Goal: Task Accomplishment & Management: Manage account settings

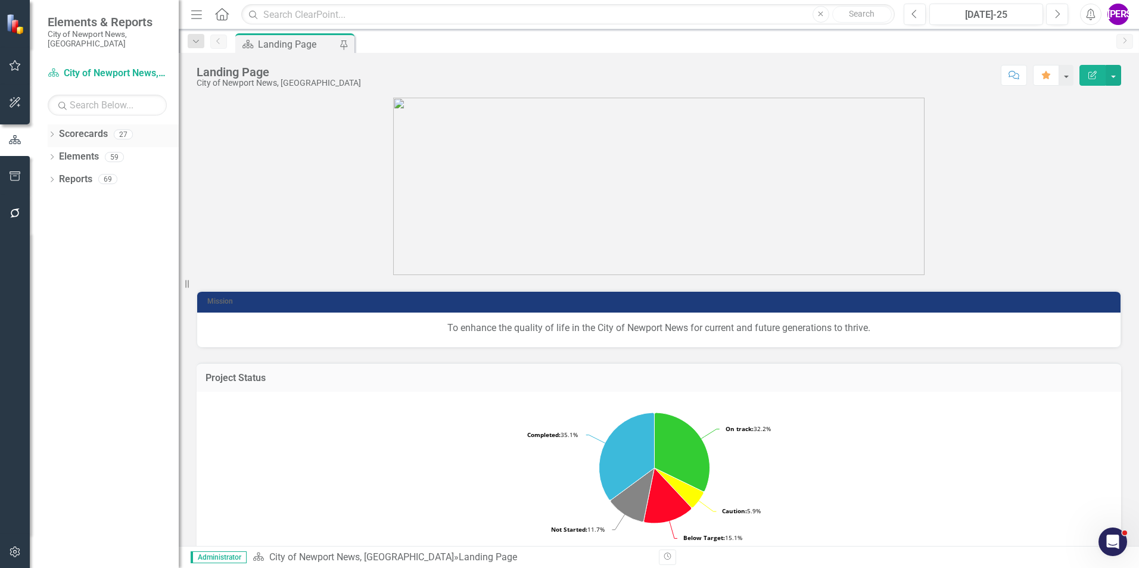
click at [49, 132] on icon "Dropdown" at bounding box center [52, 135] width 8 height 7
click at [58, 153] on icon "Dropdown" at bounding box center [58, 156] width 9 height 7
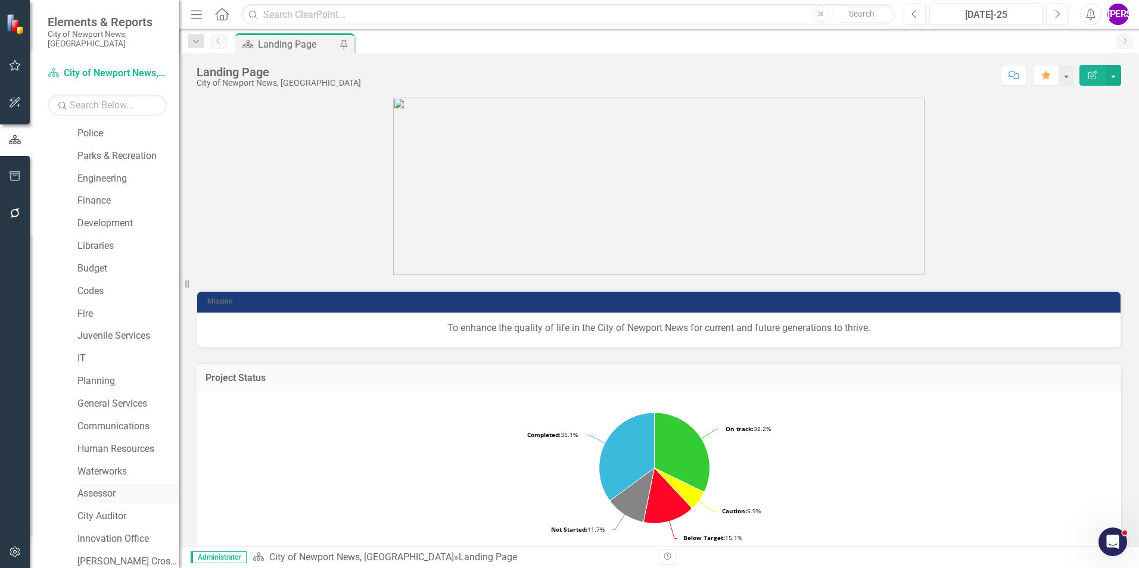
scroll to position [223, 0]
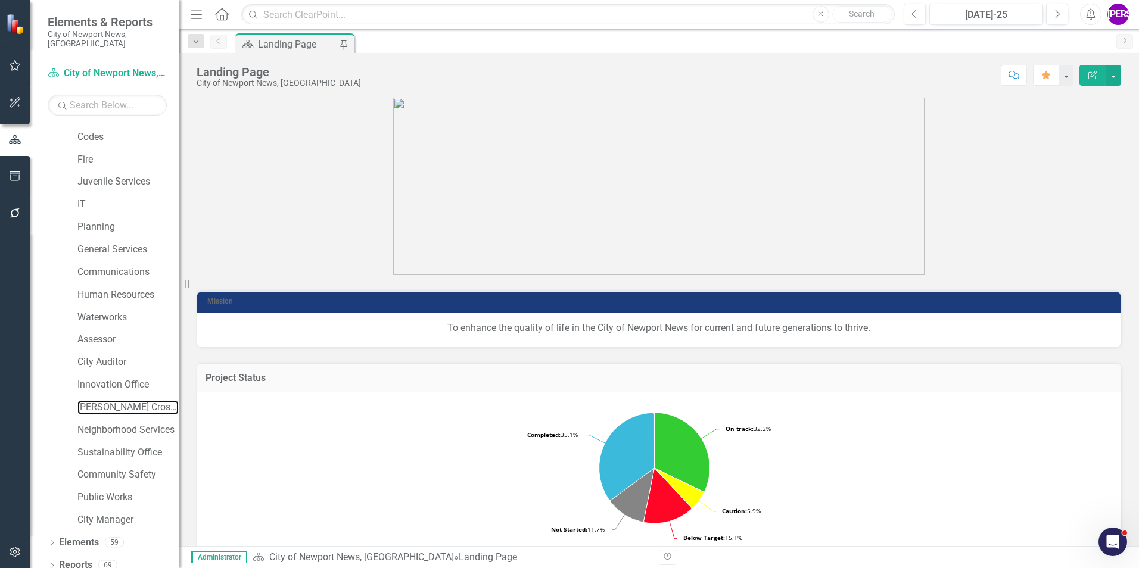
drag, startPoint x: 113, startPoint y: 397, endPoint x: 0, endPoint y: 366, distance: 117.2
click at [113, 401] on link "[PERSON_NAME] Crossing" at bounding box center [127, 408] width 101 height 14
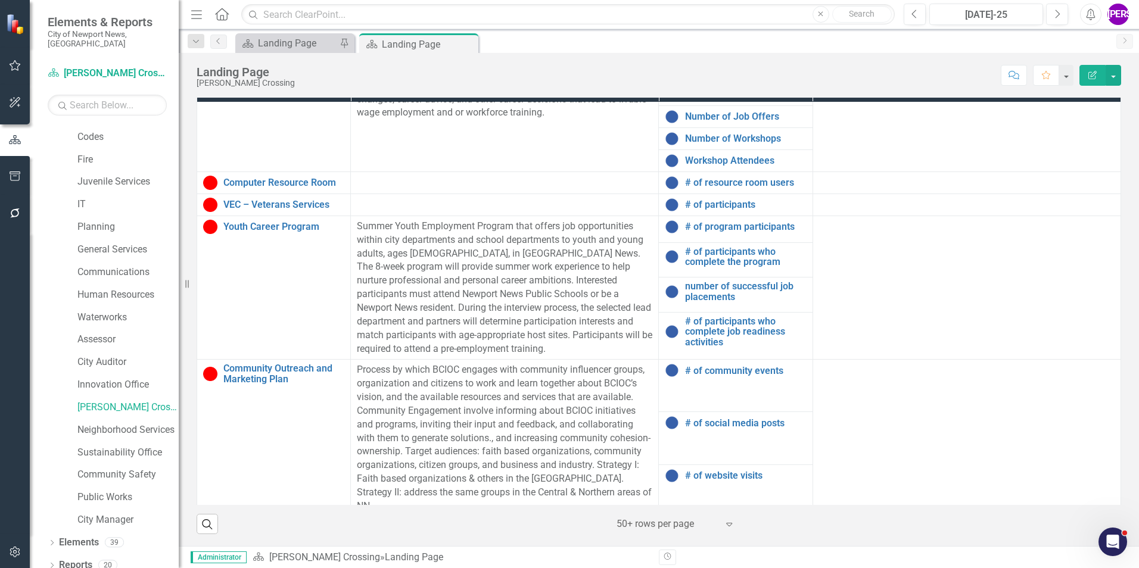
scroll to position [212, 0]
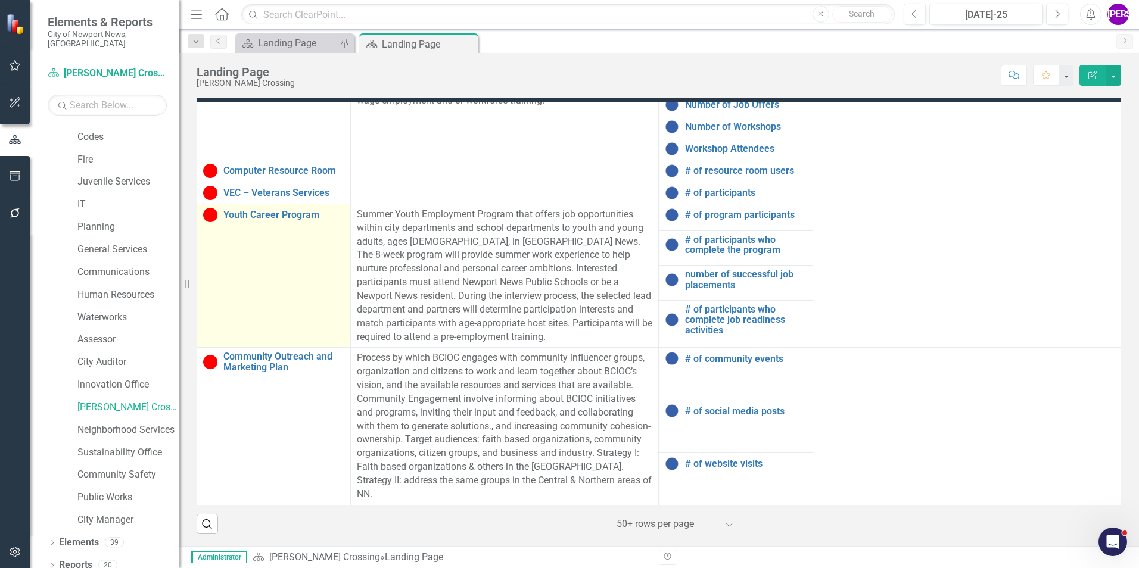
click at [309, 279] on td "Youth Career Program Link Map View Link Map Edit Edit Program Link Open Element" at bounding box center [274, 276] width 154 height 144
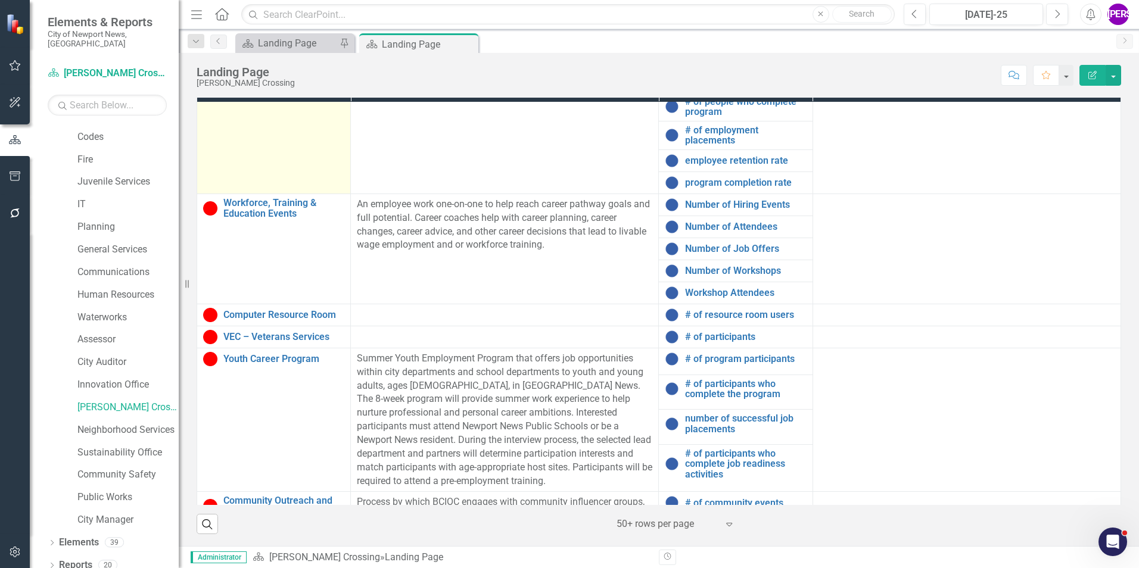
scroll to position [0, 0]
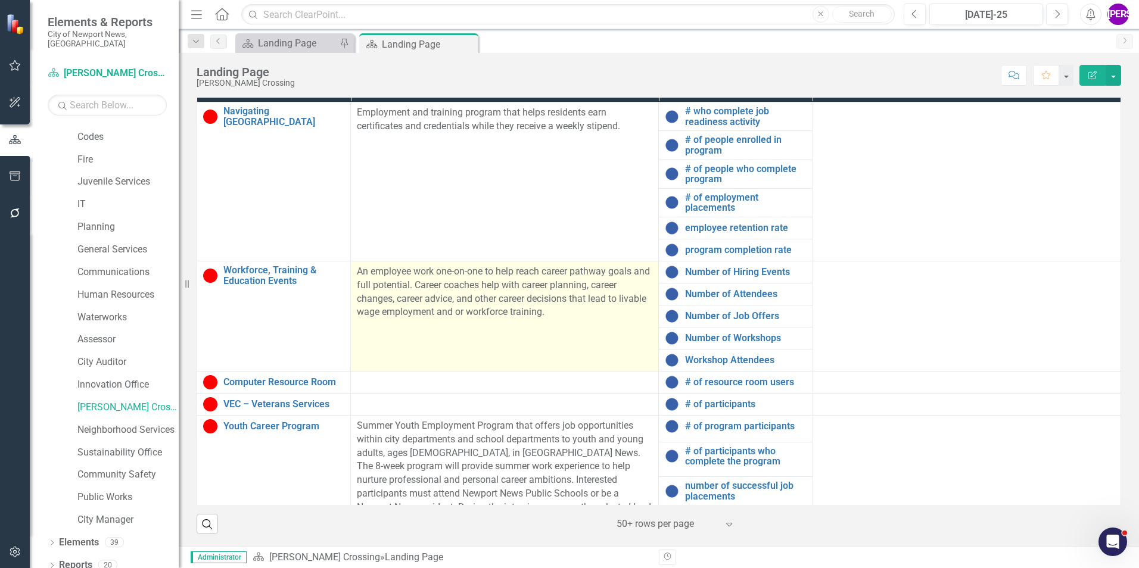
click at [424, 330] on td "An employee work one-on-one to help reach career pathway goals and full potenti…" at bounding box center [505, 316] width 308 height 110
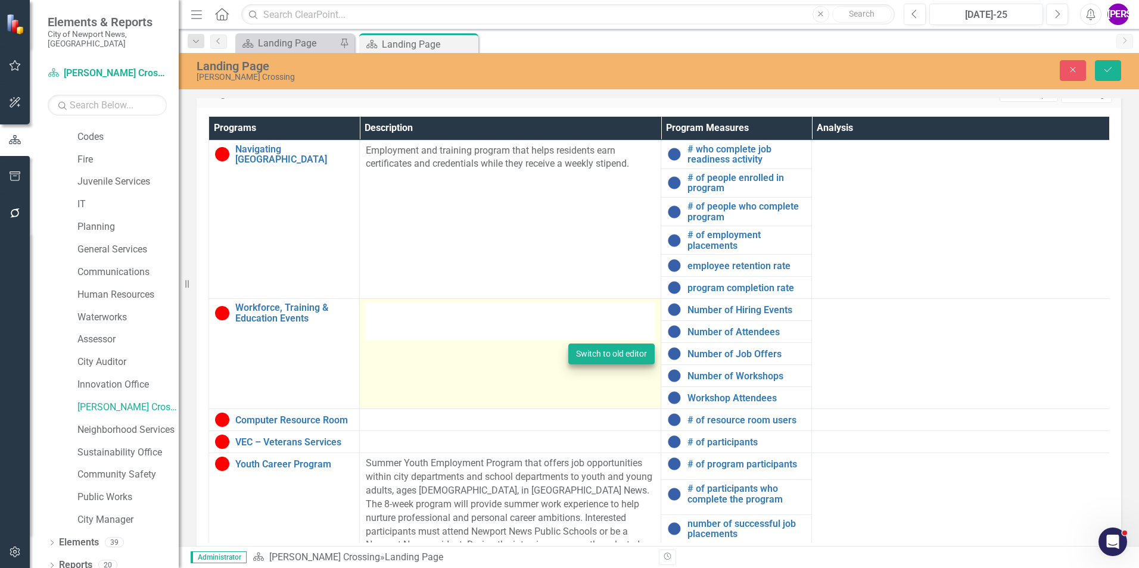
type textarea "<p>&nbsp;An employee work one-on-one to help reach career pathway goals and ful…"
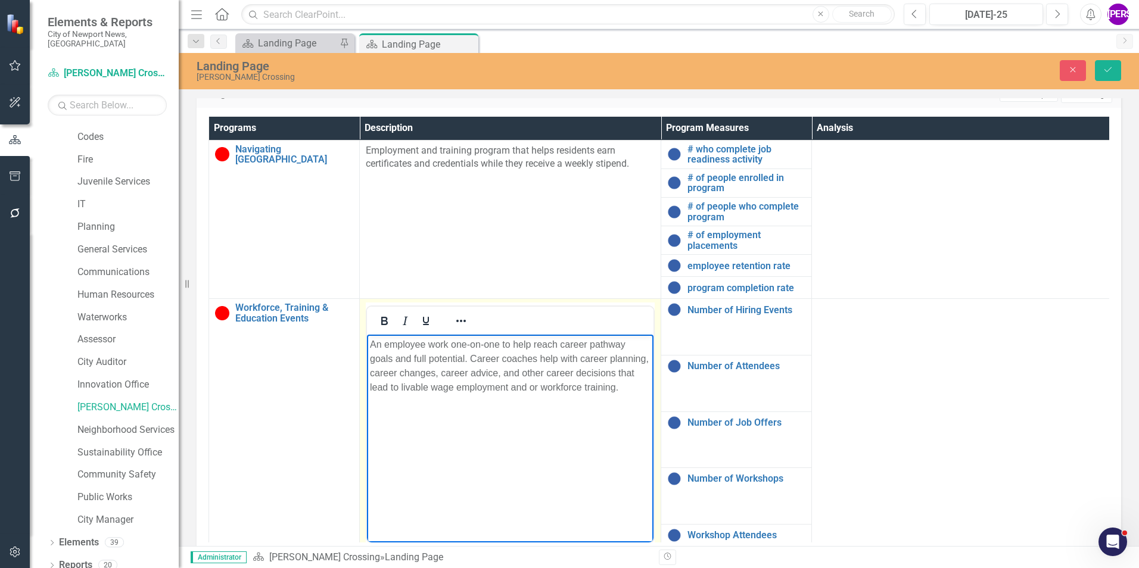
drag, startPoint x: 621, startPoint y: 391, endPoint x: 365, endPoint y: 339, distance: 261.4
click at [367, 339] on html "An employee work one-on-one to help reach career pathway goals and full potenti…" at bounding box center [510, 424] width 287 height 179
copy p "An employee work one-on-one to help reach career pathway goals and full potenti…"
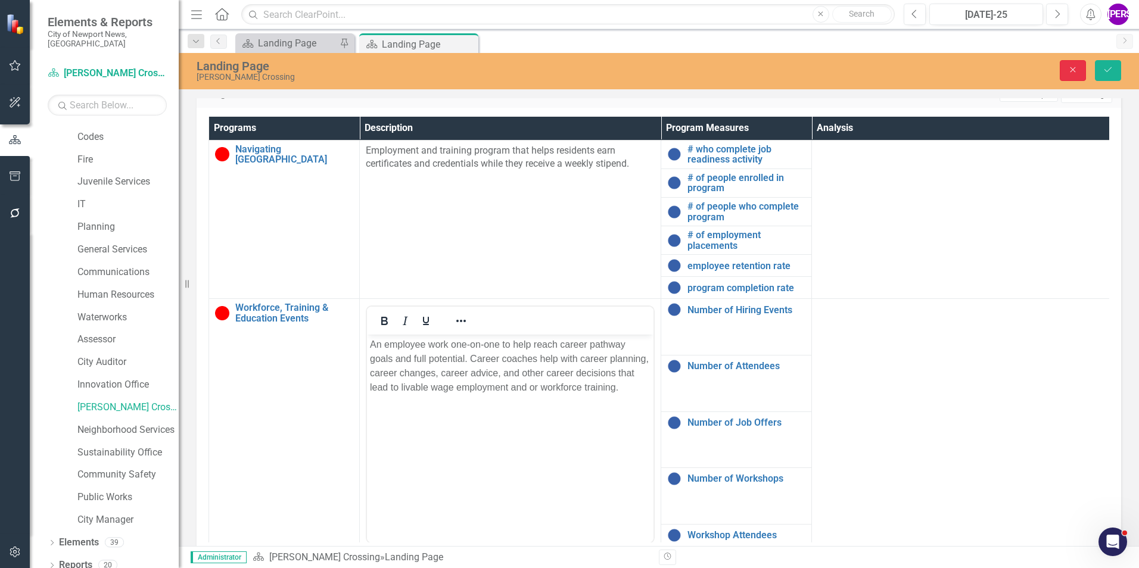
click at [1074, 67] on icon "Close" at bounding box center [1073, 70] width 11 height 8
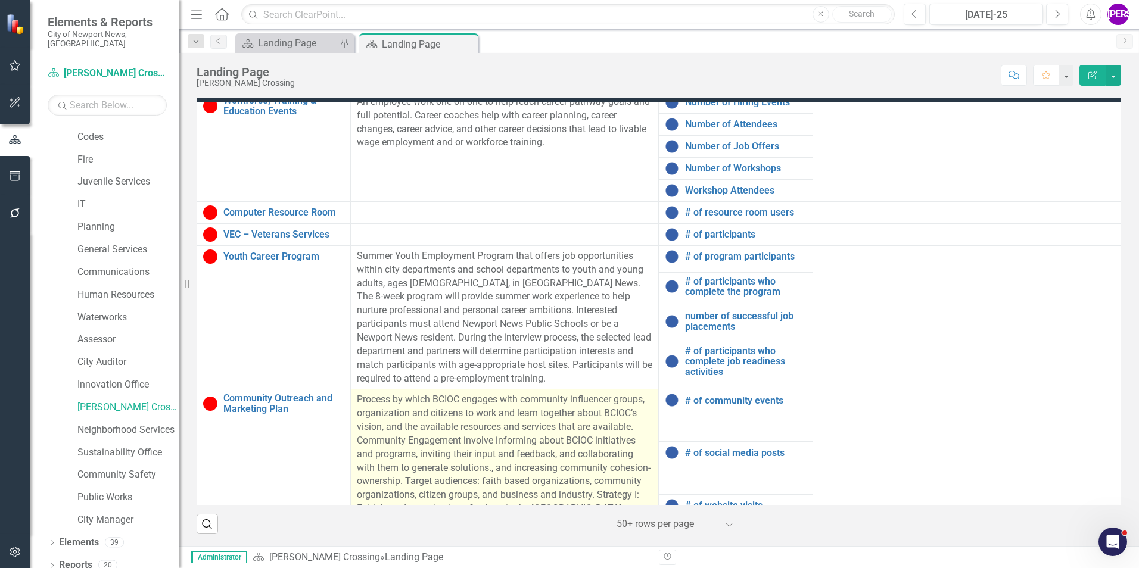
scroll to position [212, 0]
